Goal: Information Seeking & Learning: Learn about a topic

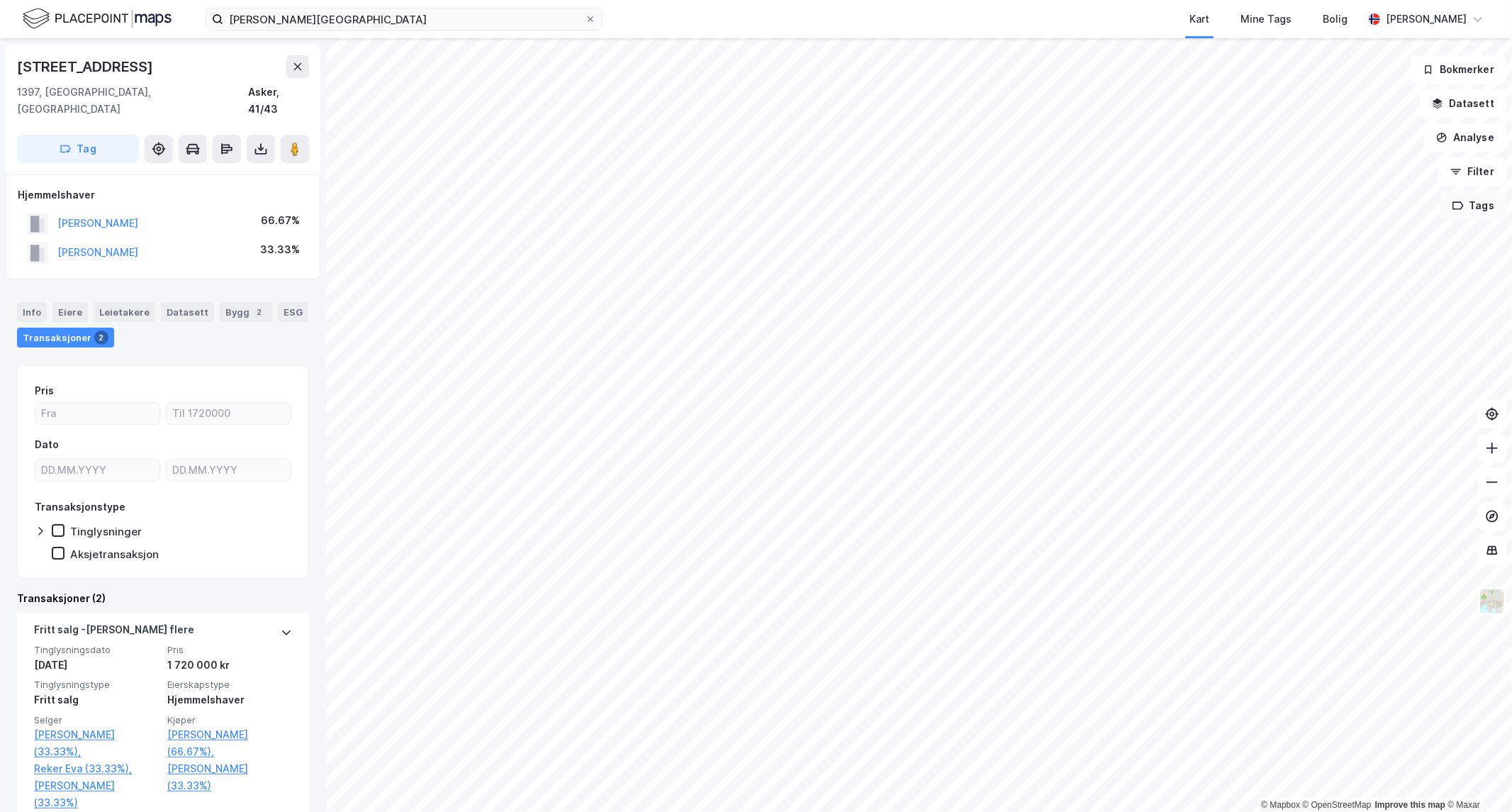
click at [1463, 211] on div "© Mapbox © OpenStreetMap Improve this map © [PERSON_NAME] 61 1397, [GEOGRAPHIC_…" at bounding box center [756, 424] width 1512 height 773
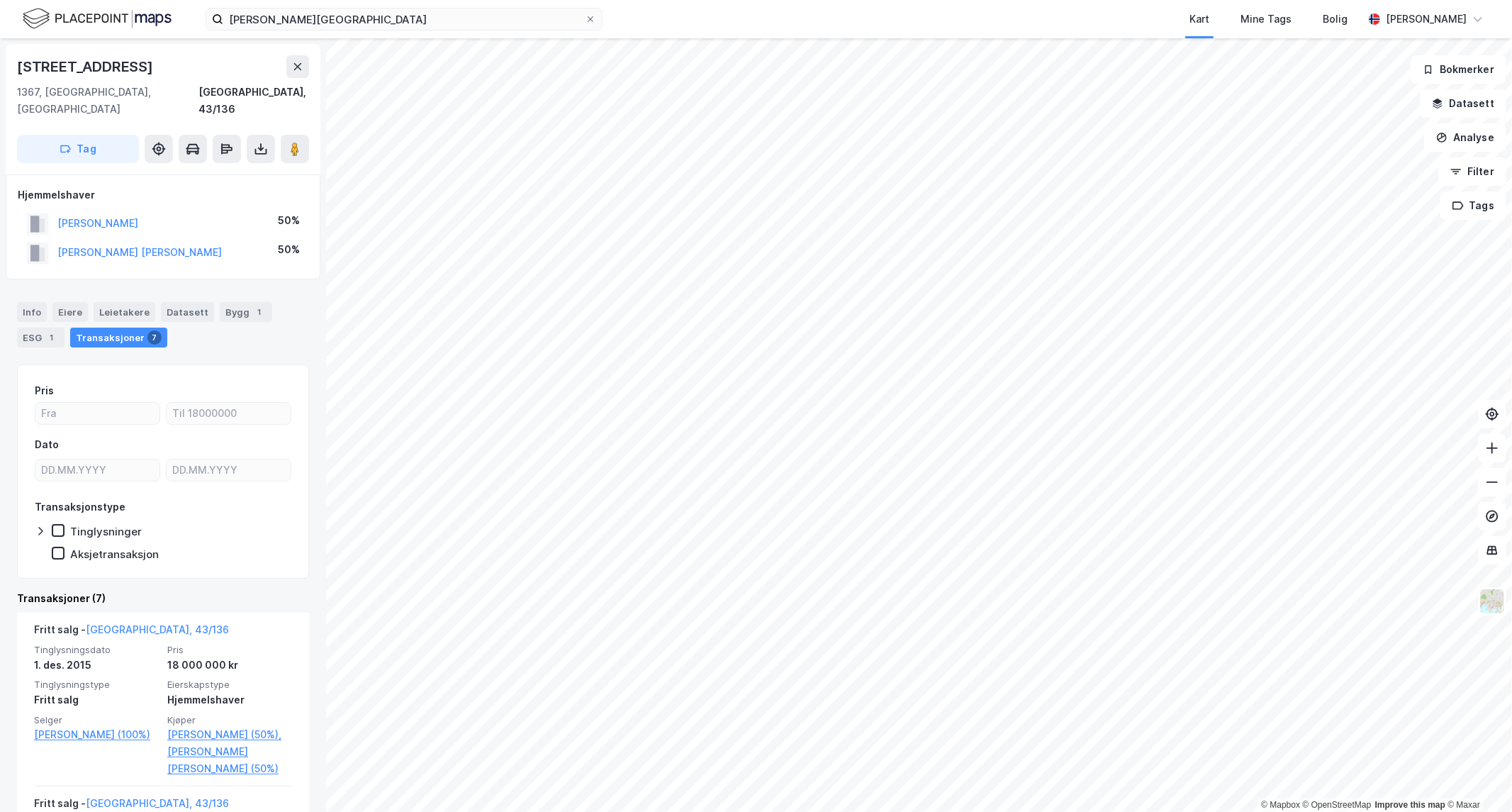
click at [996, 0] on html "[PERSON_NAME] Kart Mine Tags Bolig [PERSON_NAME] © Mapbox © OpenStreetMap Impro…" at bounding box center [756, 406] width 1512 height 812
click at [872, 0] on html "[PERSON_NAME] Kart Mine Tags Bolig [PERSON_NAME] © Mapbox © OpenStreetMap Impro…" at bounding box center [756, 406] width 1512 height 812
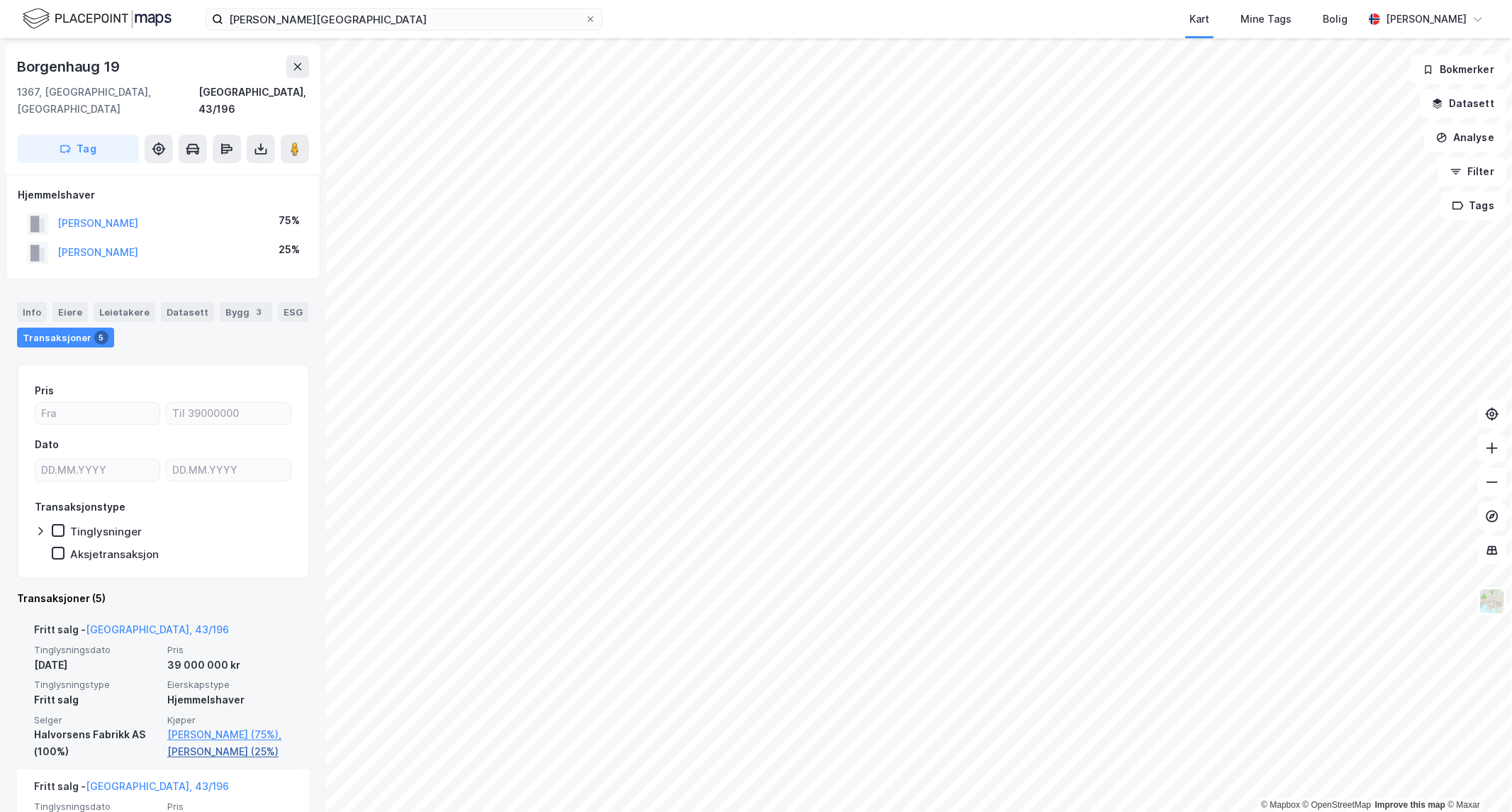
click at [181, 743] on link "[PERSON_NAME] (25%)" at bounding box center [229, 751] width 124 height 17
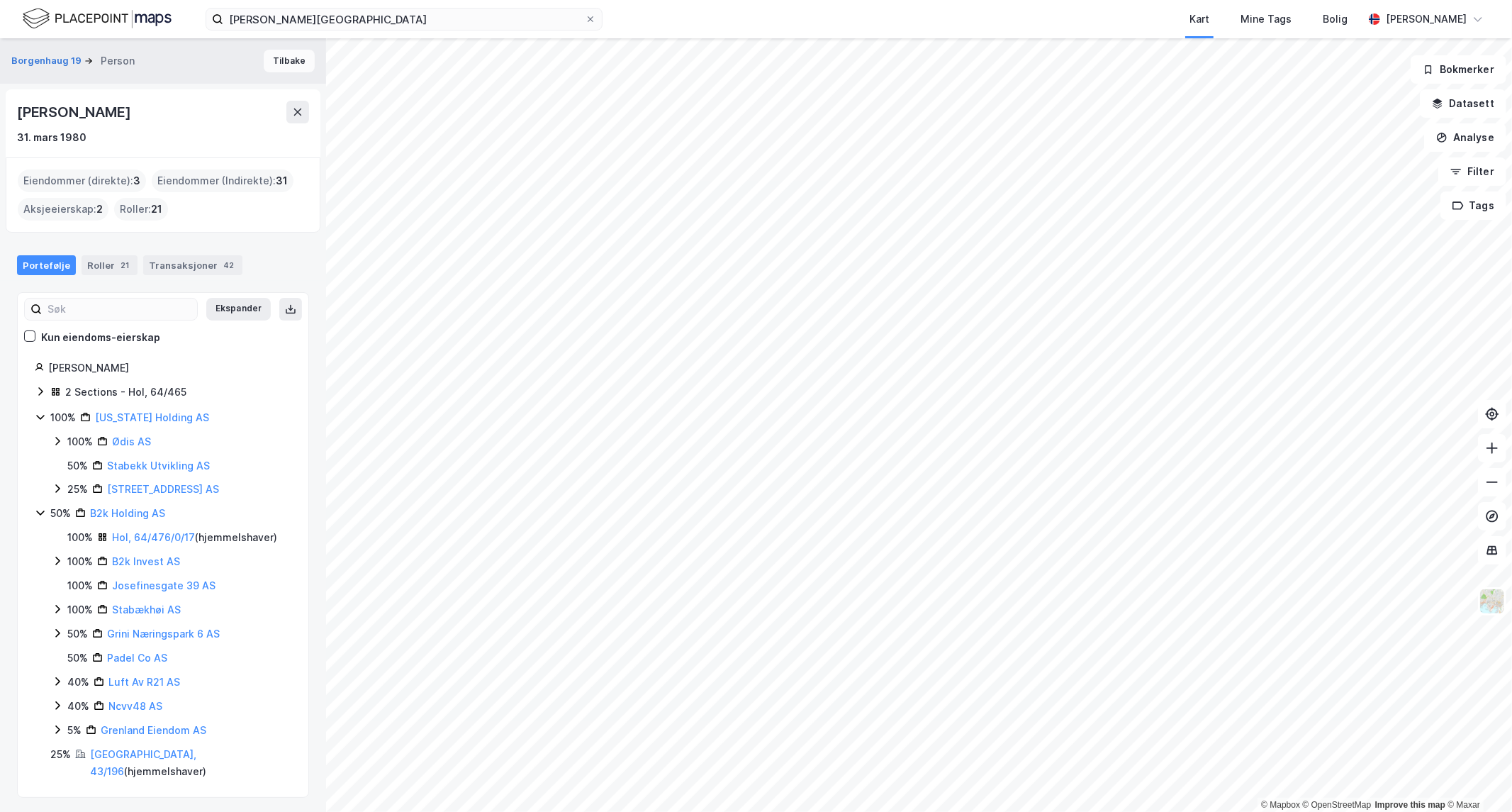
click at [277, 58] on button "Tilbake" at bounding box center [288, 61] width 51 height 23
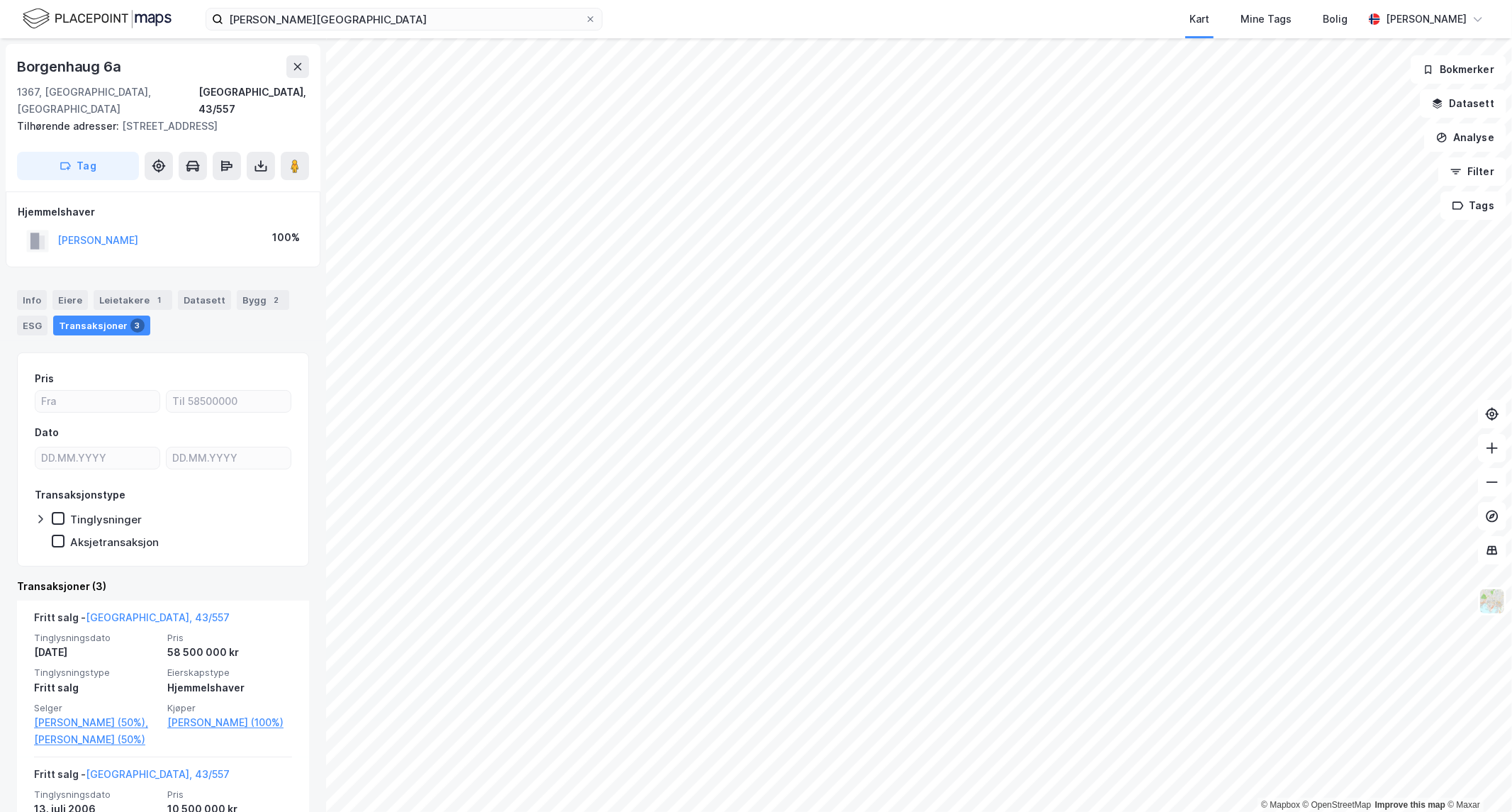
click at [189, 537] on div "© Mapbox © OpenStreetMap Improve this map © [PERSON_NAME] 6a 1367, [GEOGRAPHIC_…" at bounding box center [756, 424] width 1512 height 773
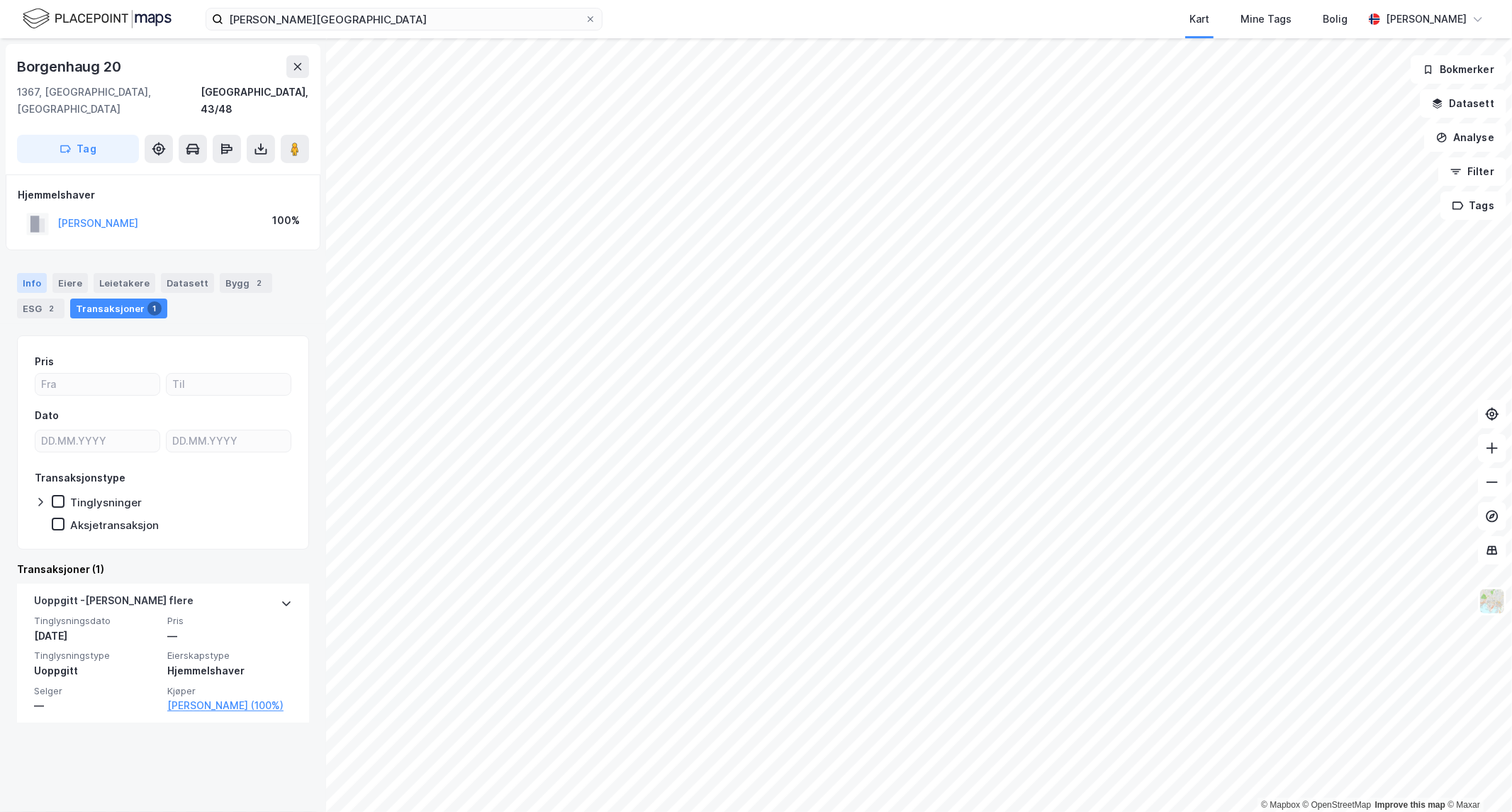
click at [31, 273] on div "Info" at bounding box center [32, 283] width 30 height 20
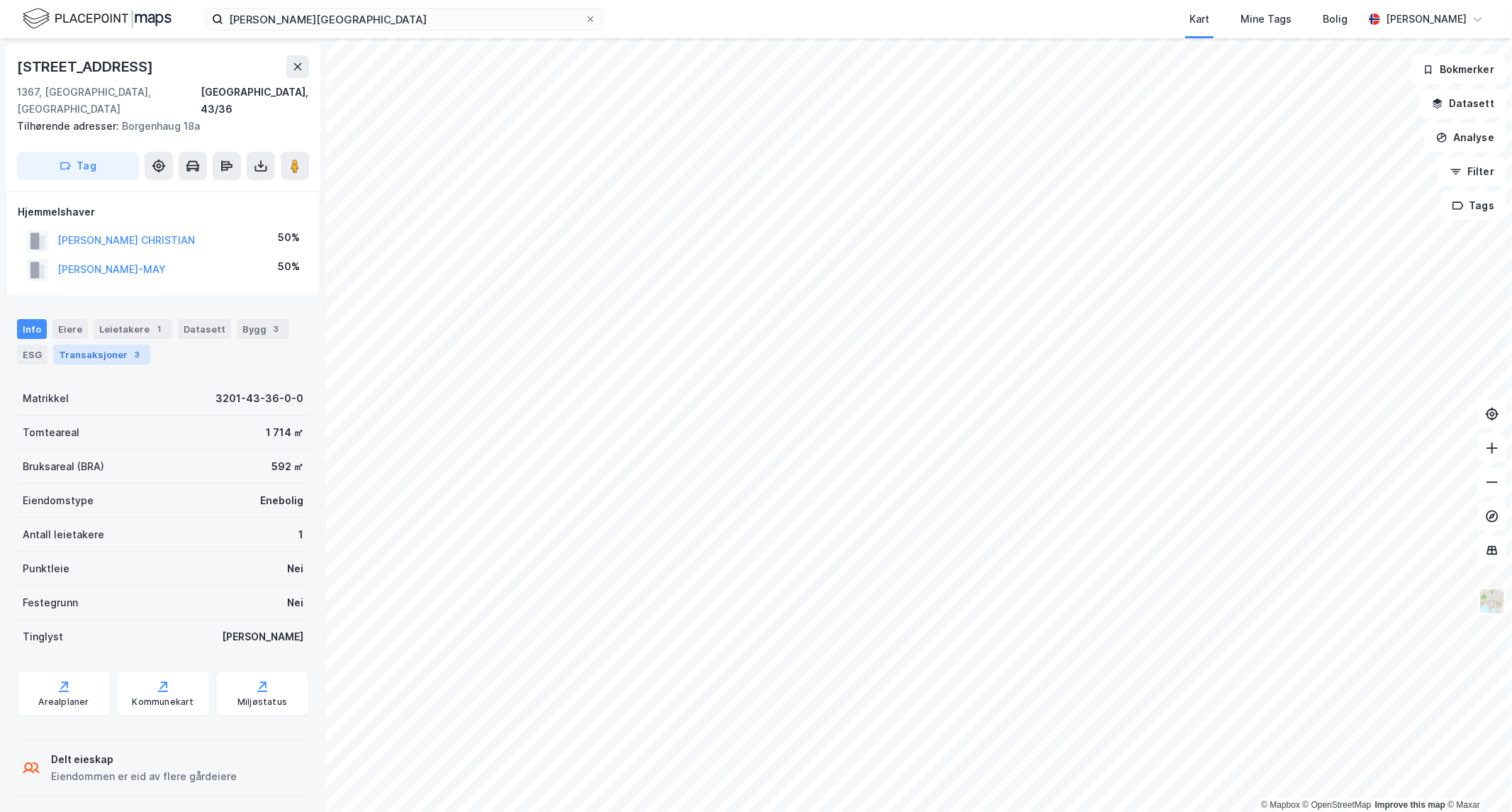
click at [117, 344] on div "Transaksjoner 3" at bounding box center [101, 354] width 97 height 20
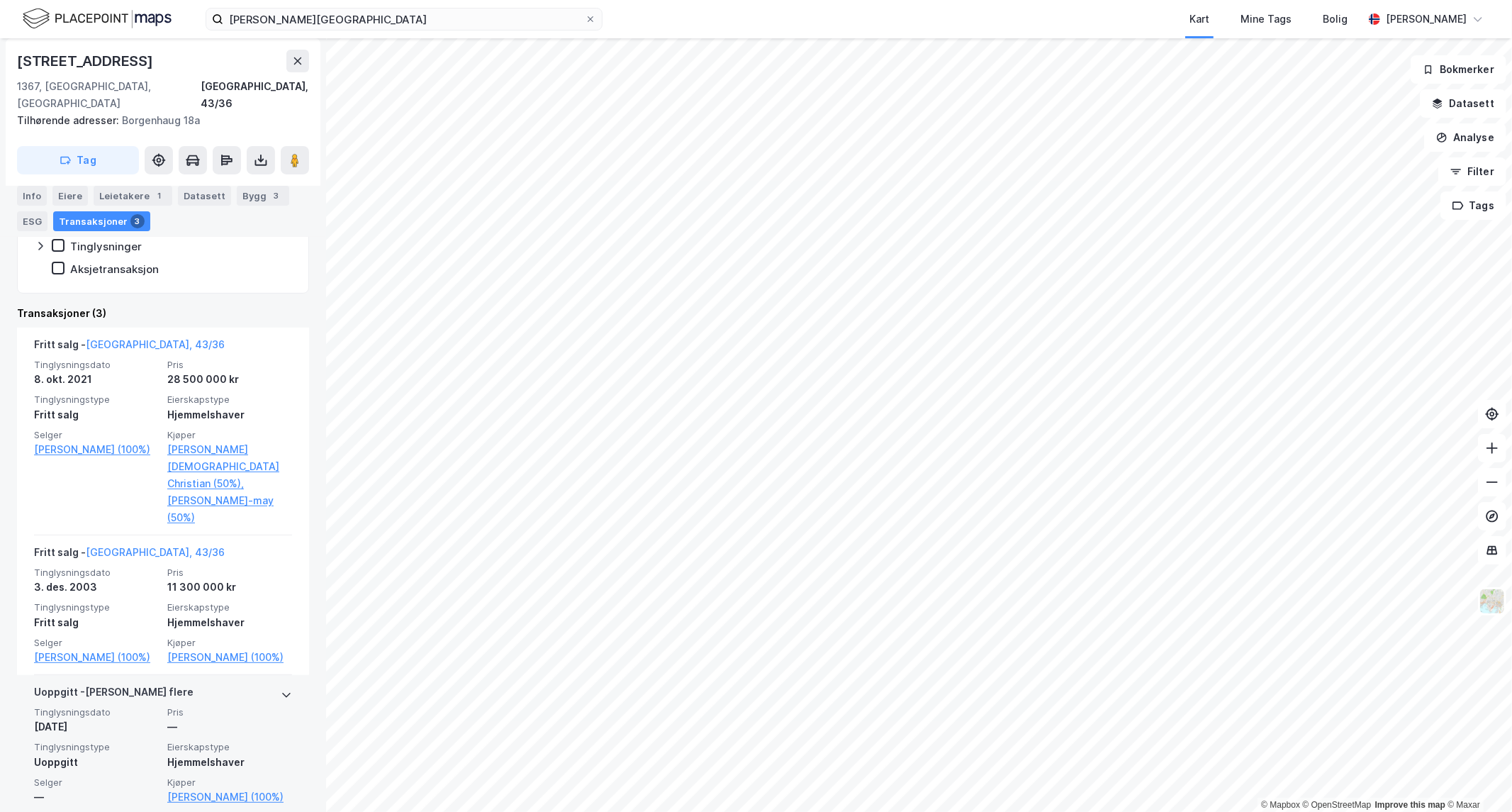
scroll to position [303, 0]
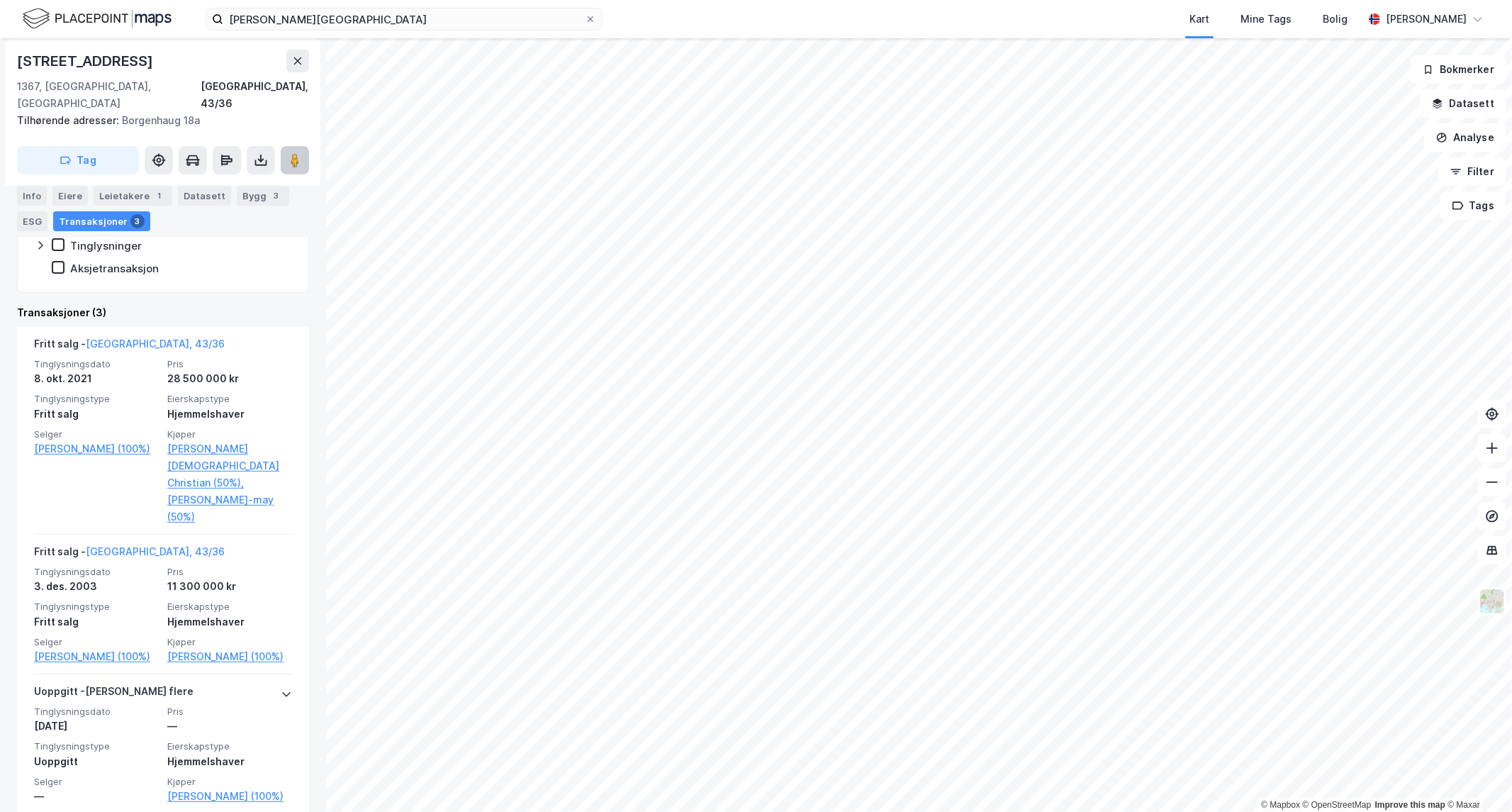
click at [286, 146] on button at bounding box center [294, 160] width 29 height 29
